Goal: Transaction & Acquisition: Purchase product/service

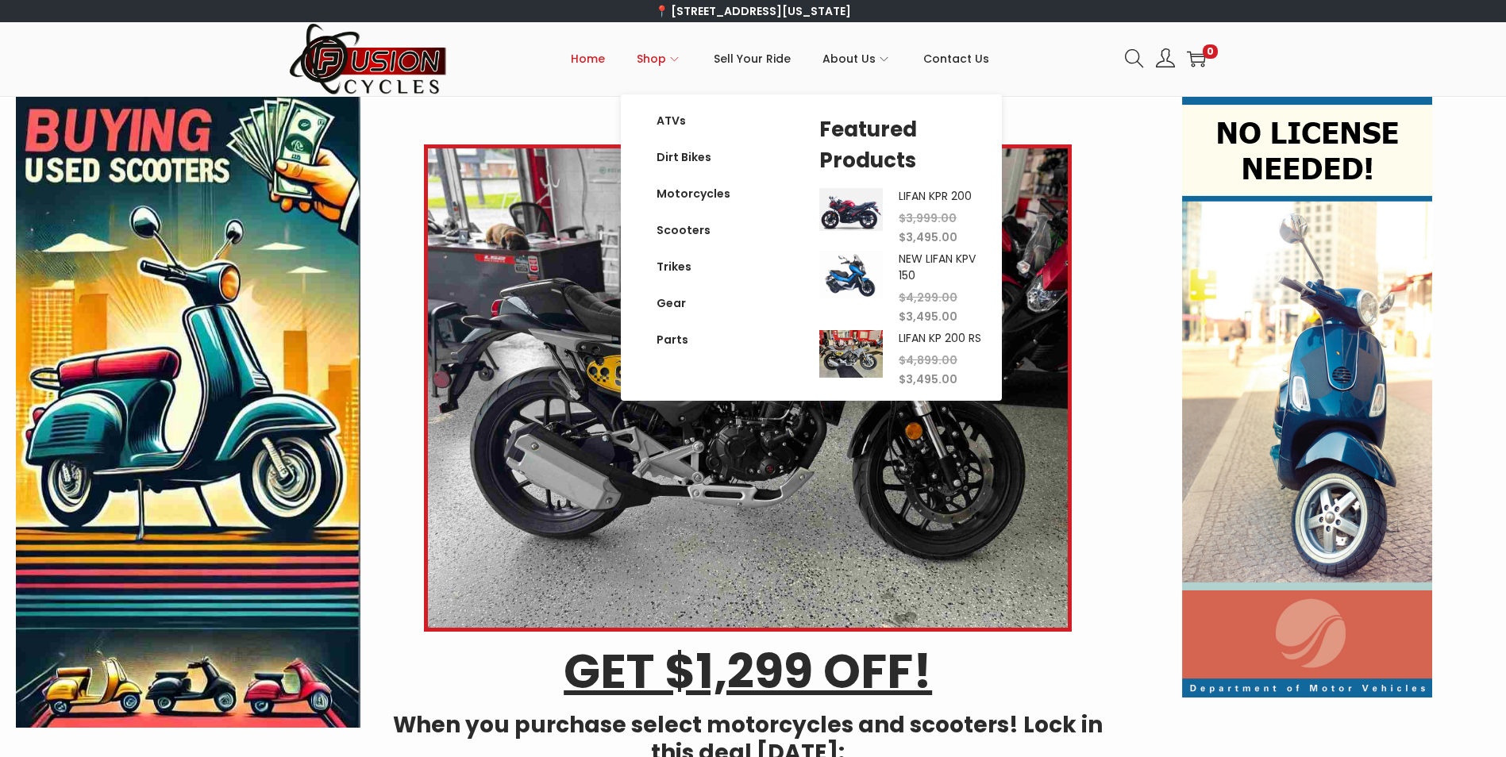
click at [666, 60] on span "Shop" at bounding box center [651, 59] width 29 height 40
click at [703, 163] on link "Dirt Bikes" at bounding box center [694, 157] width 106 height 37
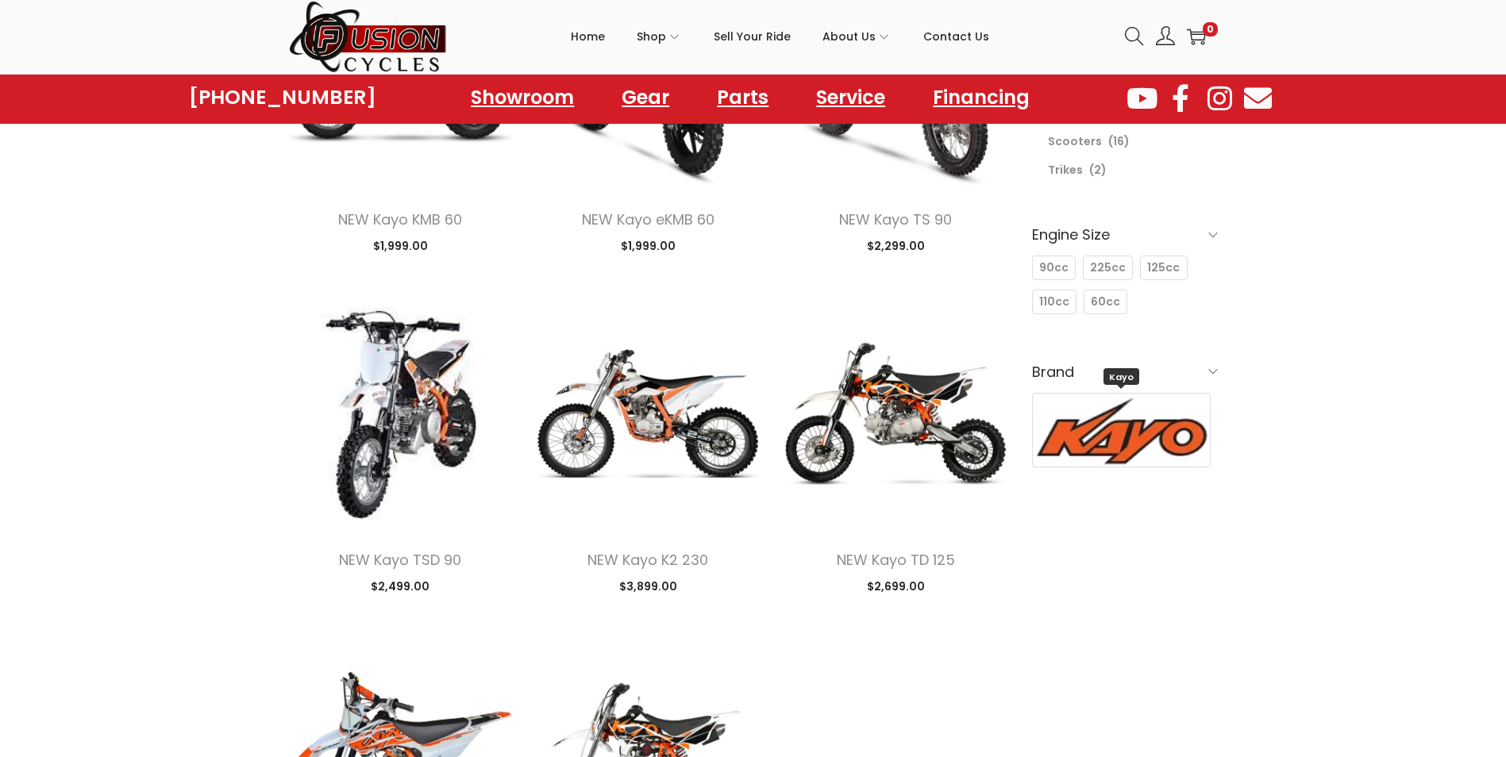
scroll to position [318, 0]
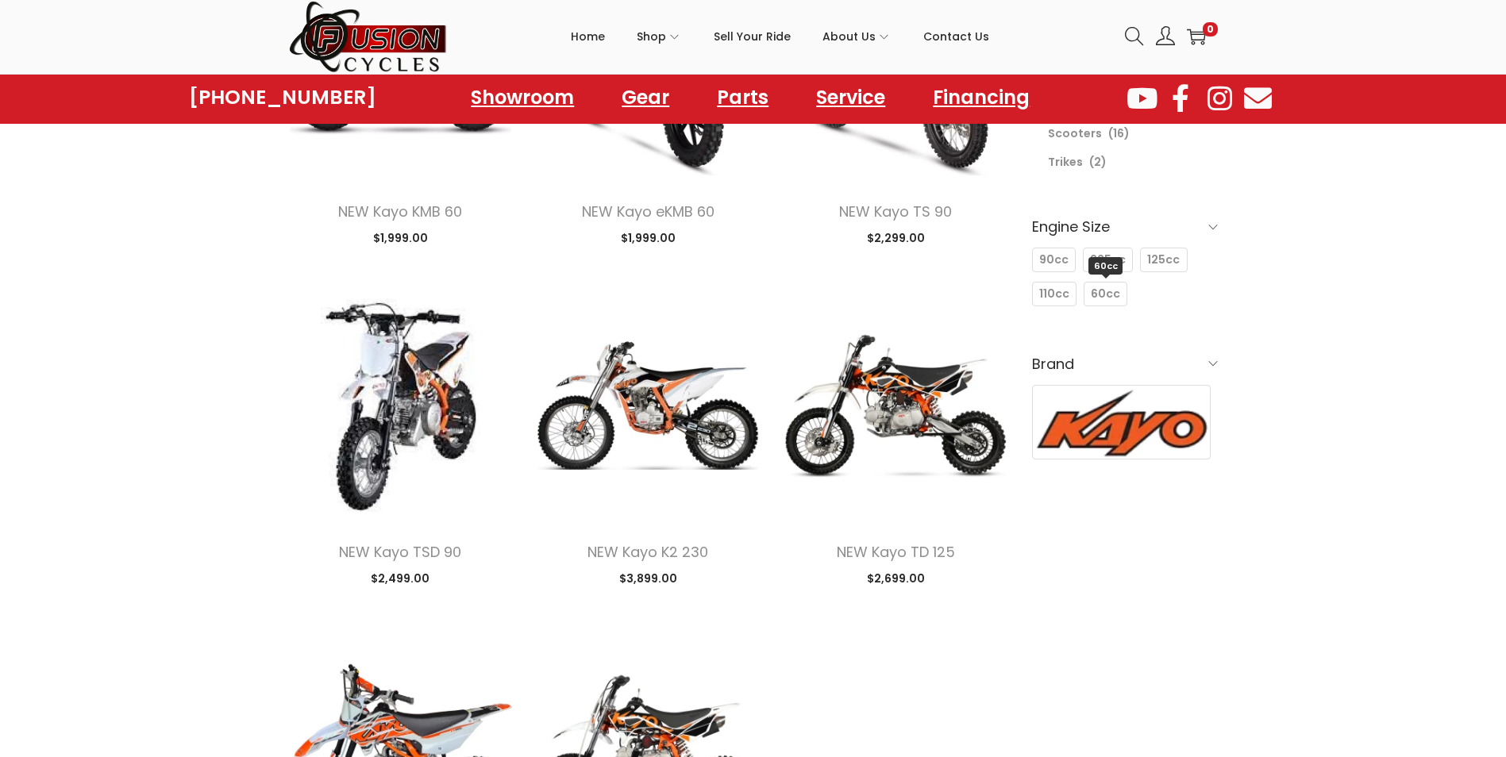
click at [1101, 286] on span "60cc" at bounding box center [1105, 294] width 29 height 17
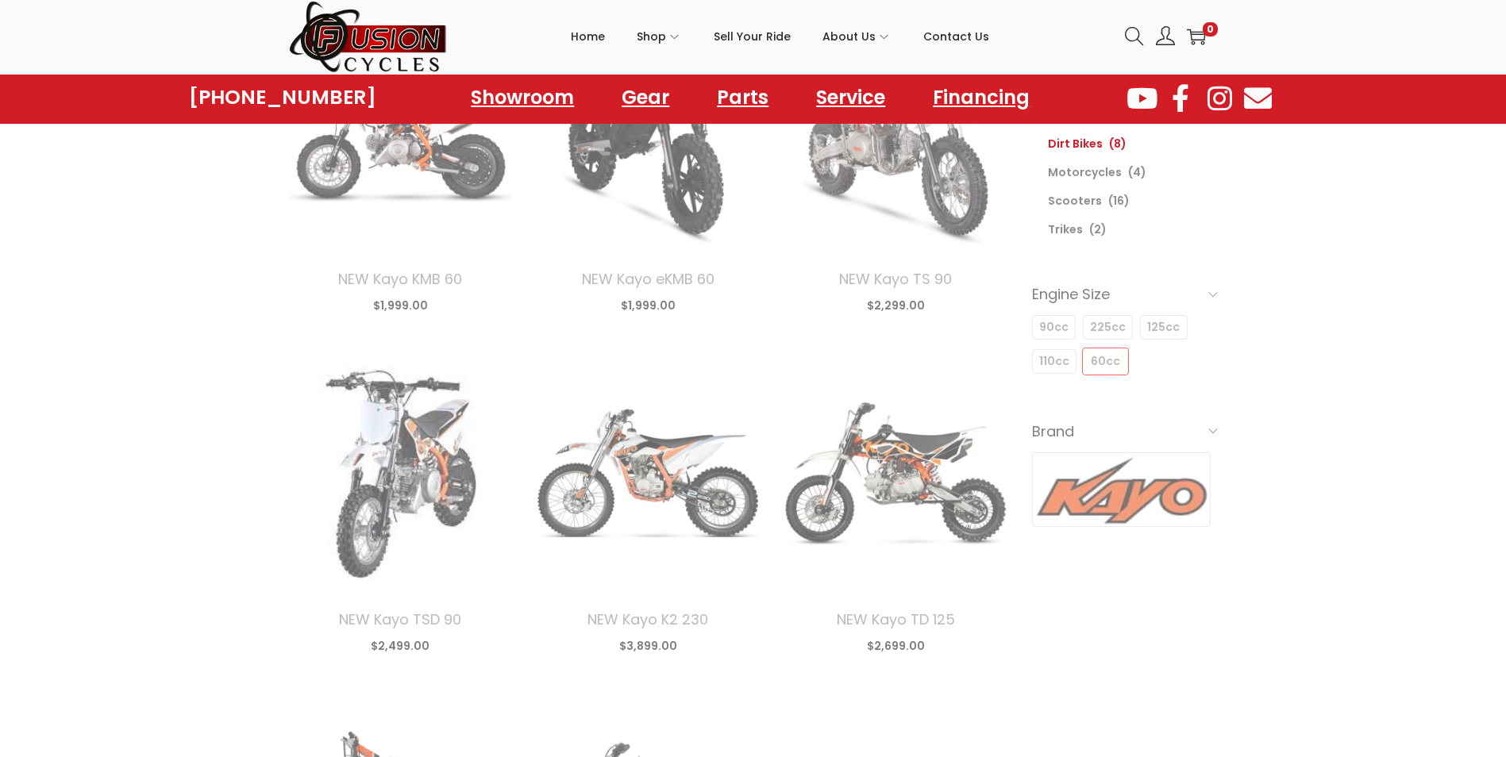
scroll to position [228, 0]
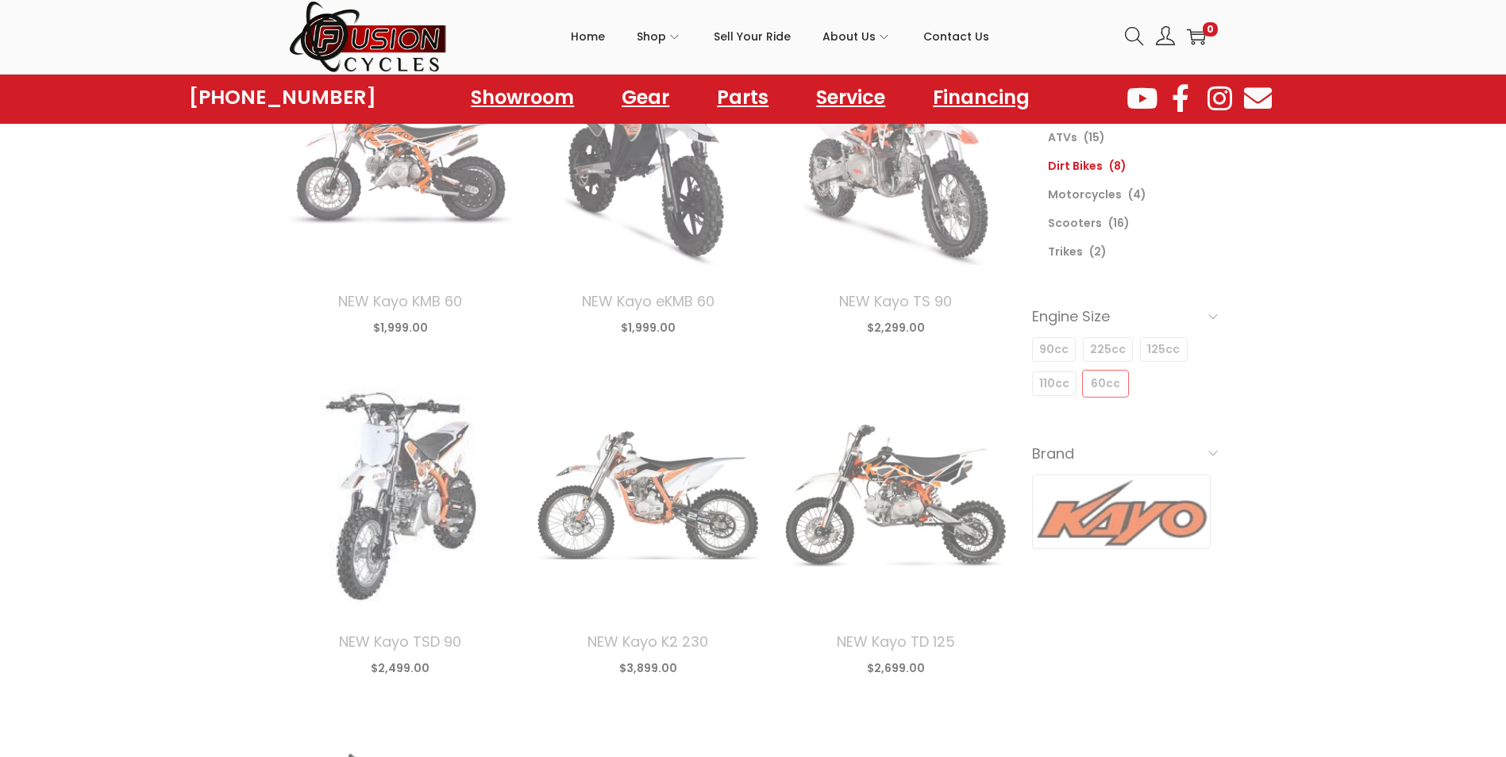
select select "date"
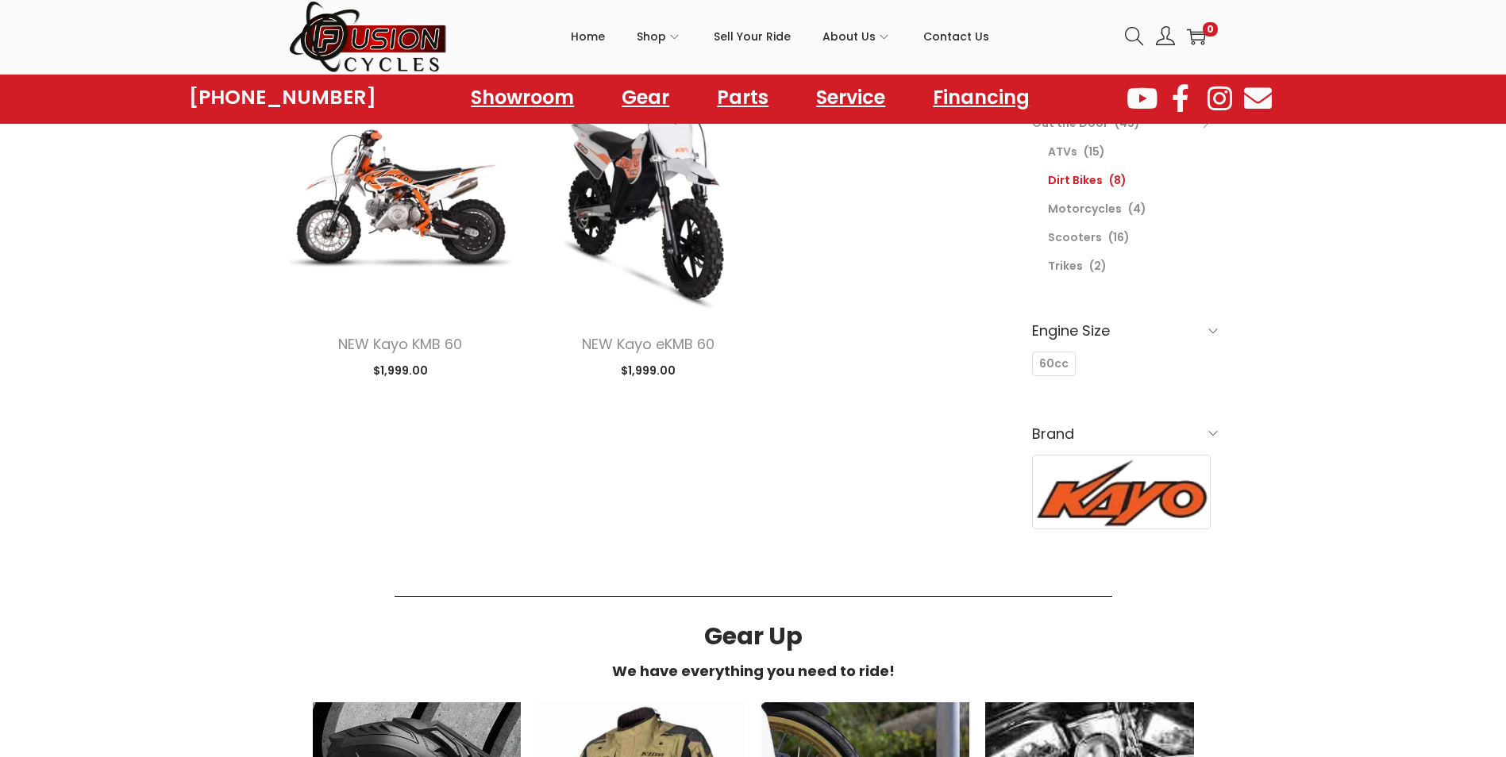
scroll to position [228, 0]
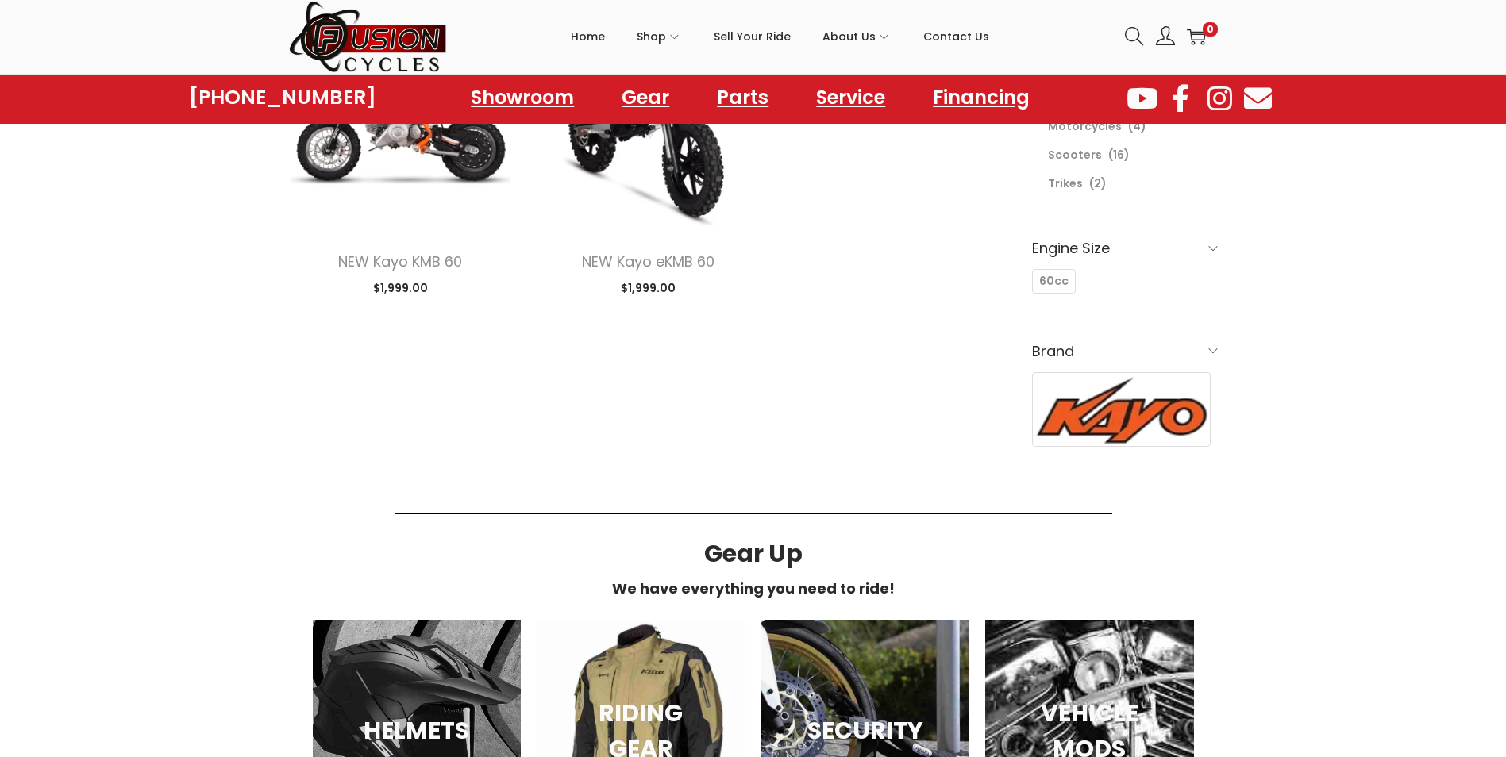
scroll to position [318, 0]
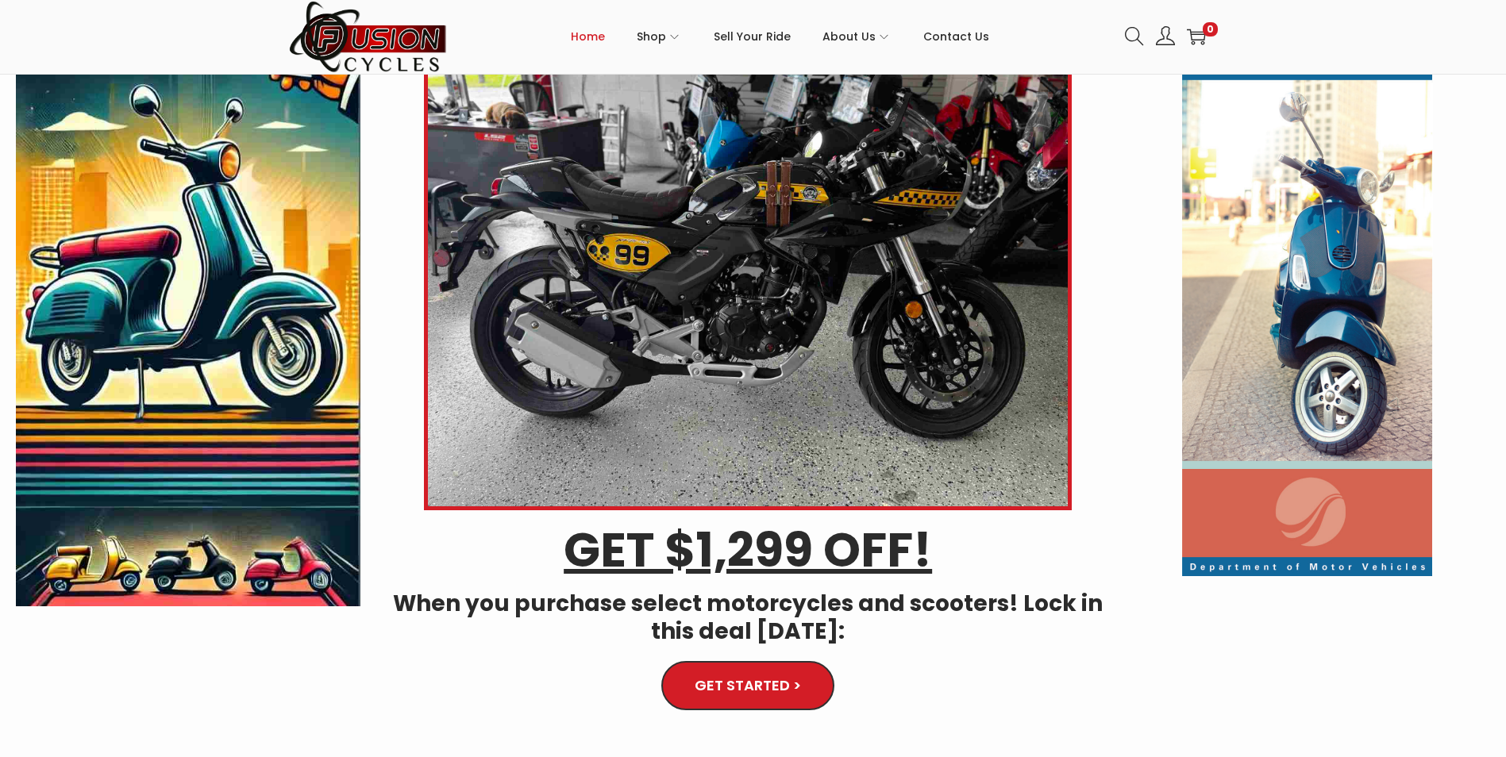
scroll to position [159, 0]
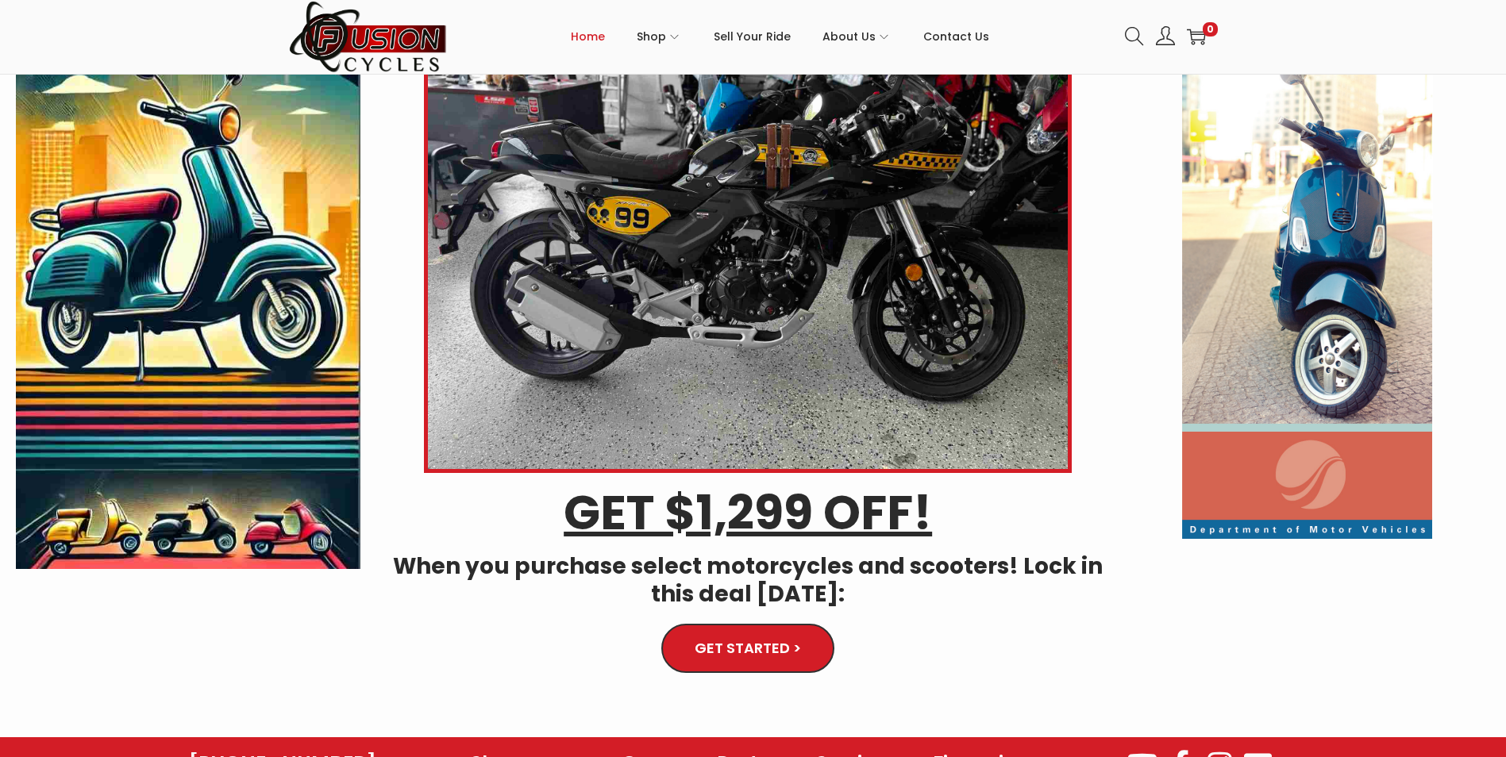
click at [789, 644] on span "GET STARTED >" at bounding box center [747, 648] width 96 height 13
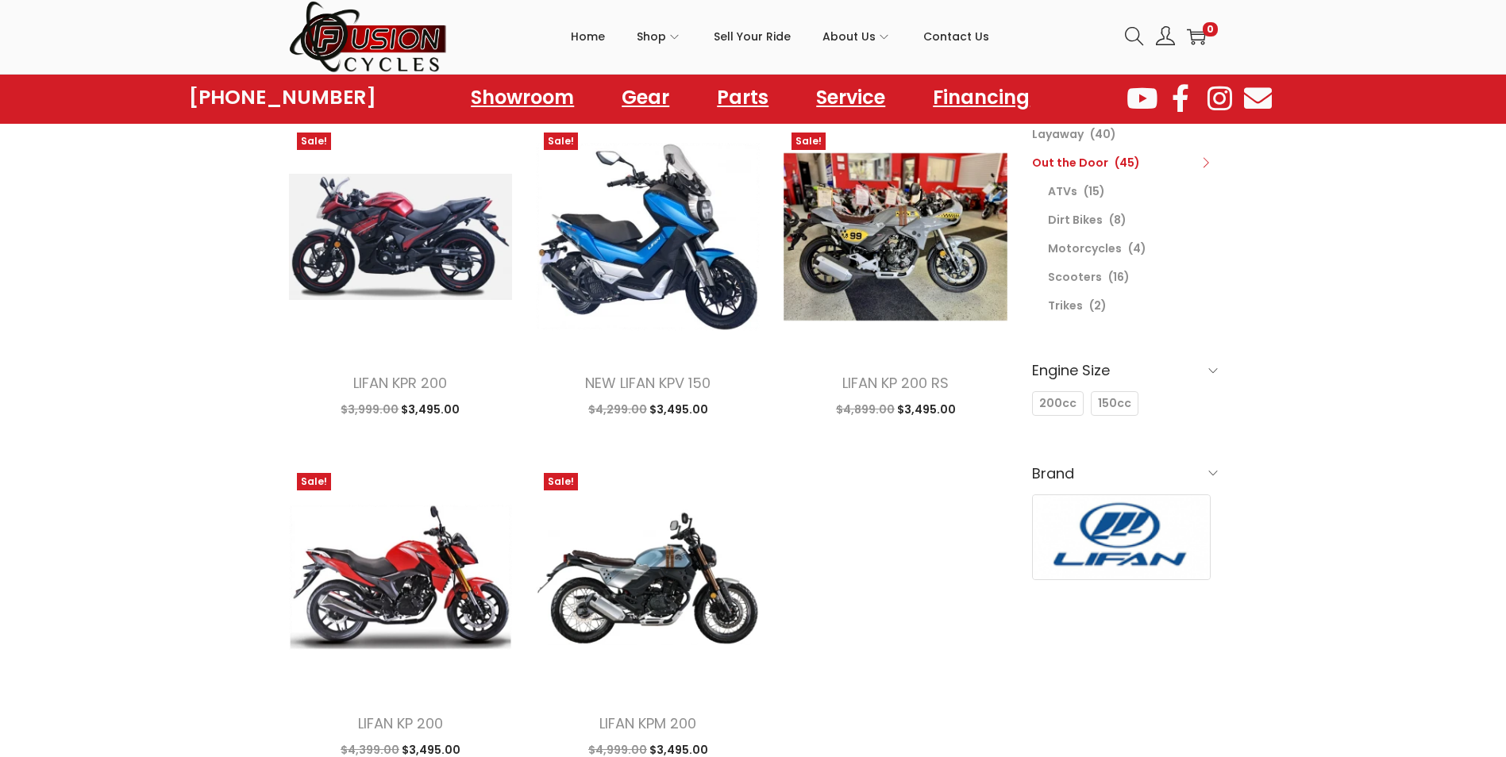
scroll to position [556, 0]
